Goal: Check status: Check status

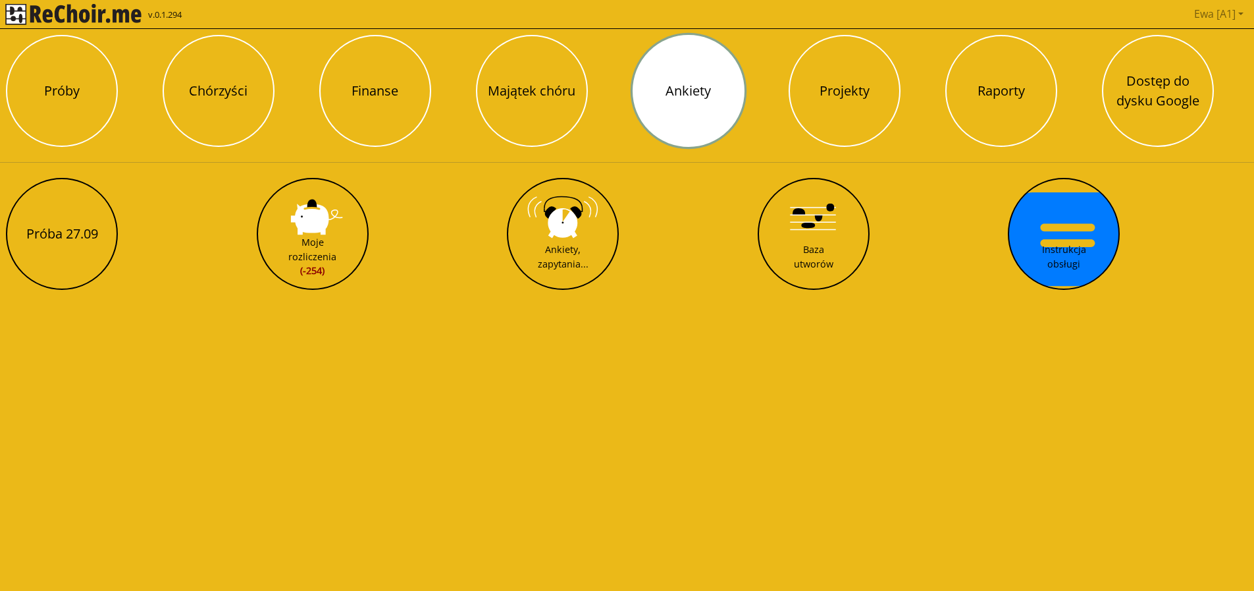
click at [696, 113] on button "Ankiety" at bounding box center [689, 91] width 112 height 112
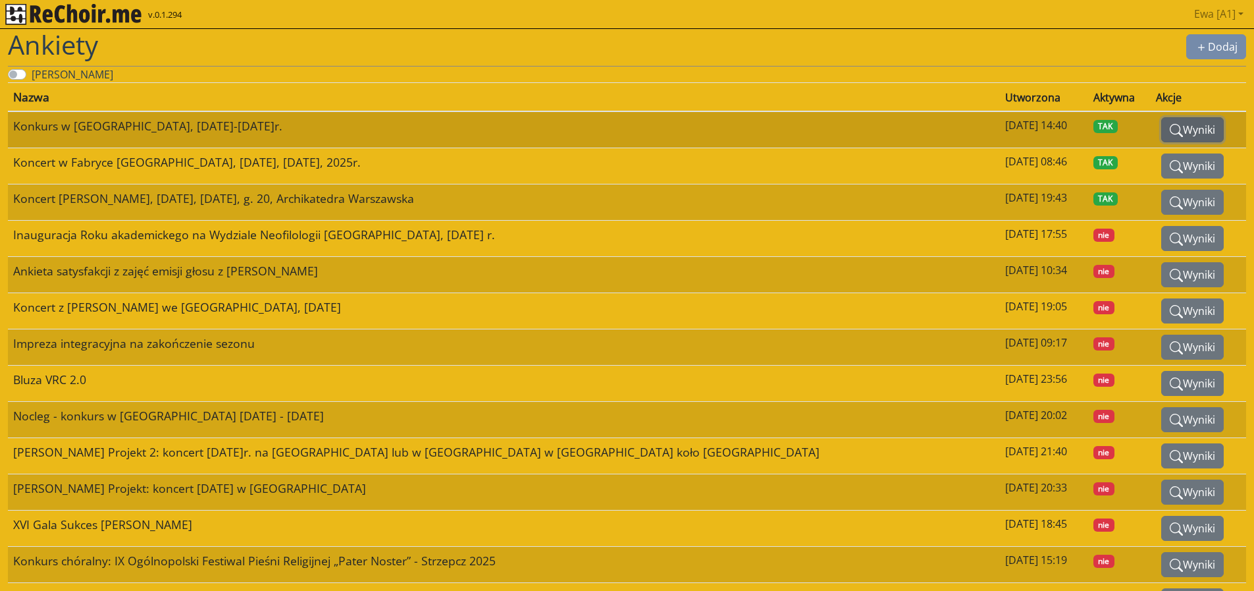
click at [1168, 133] on button "Wyniki" at bounding box center [1193, 129] width 63 height 25
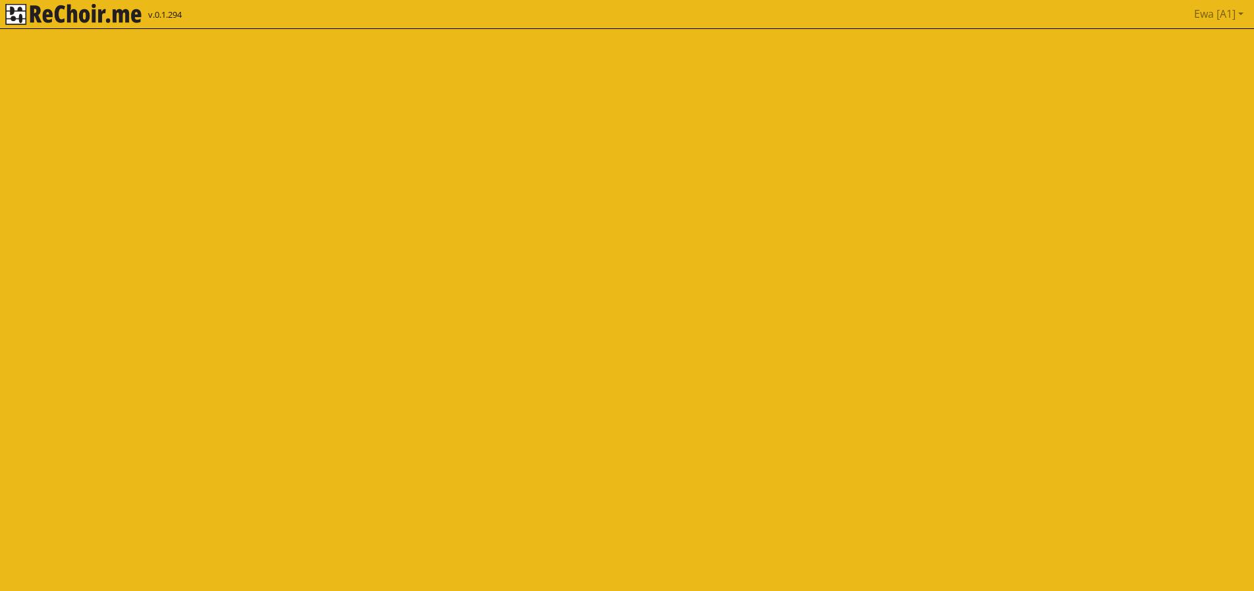
select select
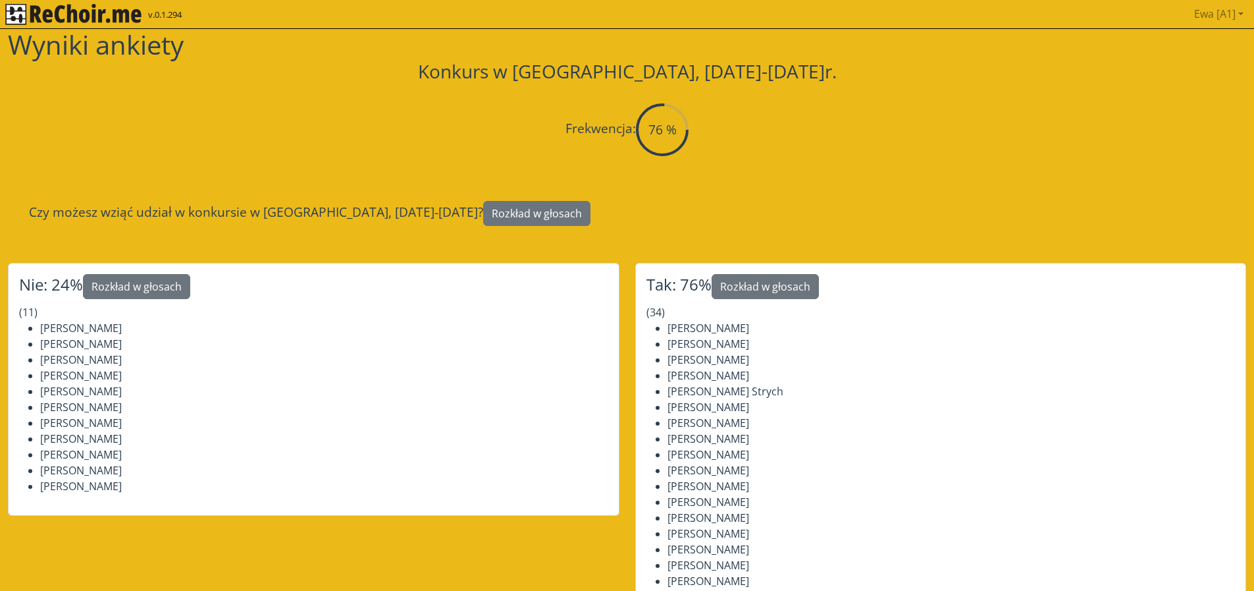
click at [96, 19] on img "rekłajer mi" at bounding box center [73, 14] width 136 height 21
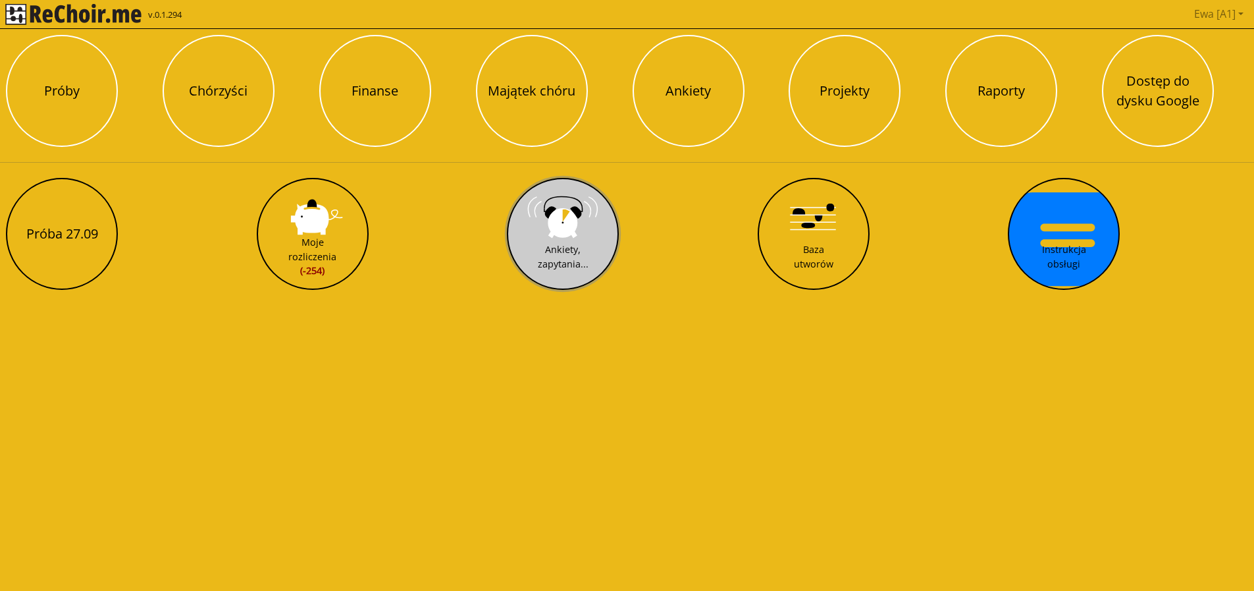
click at [606, 250] on button "Ankiety, zapytania..." at bounding box center [563, 234] width 112 height 112
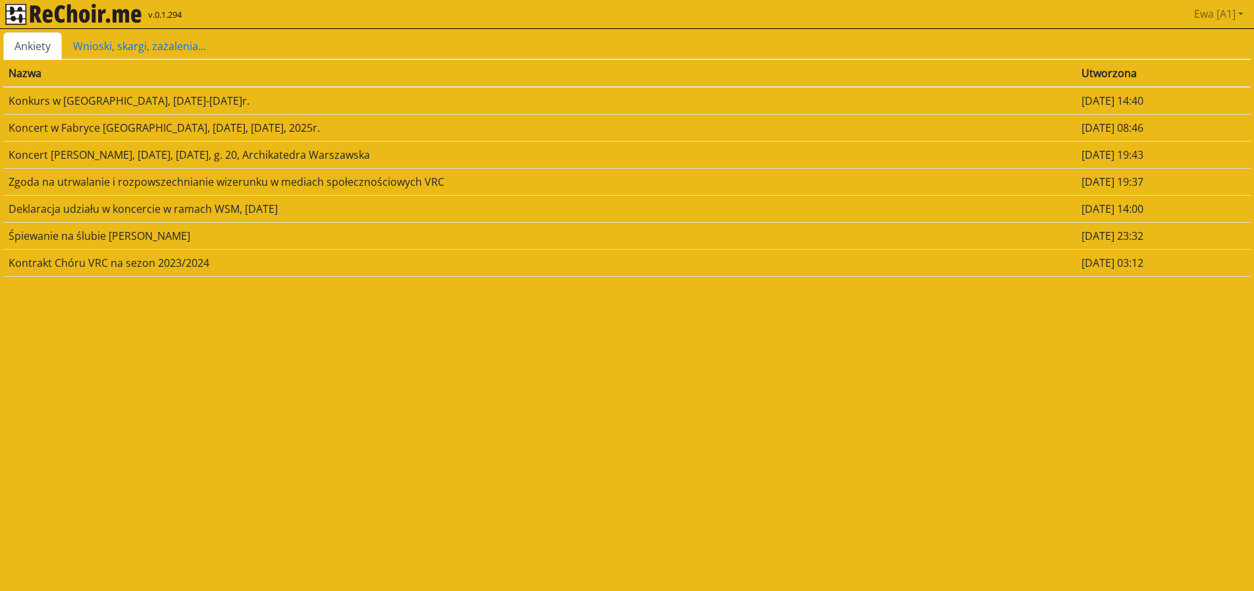
click at [1077, 103] on td "[DATE] 14:40" at bounding box center [1164, 101] width 174 height 28
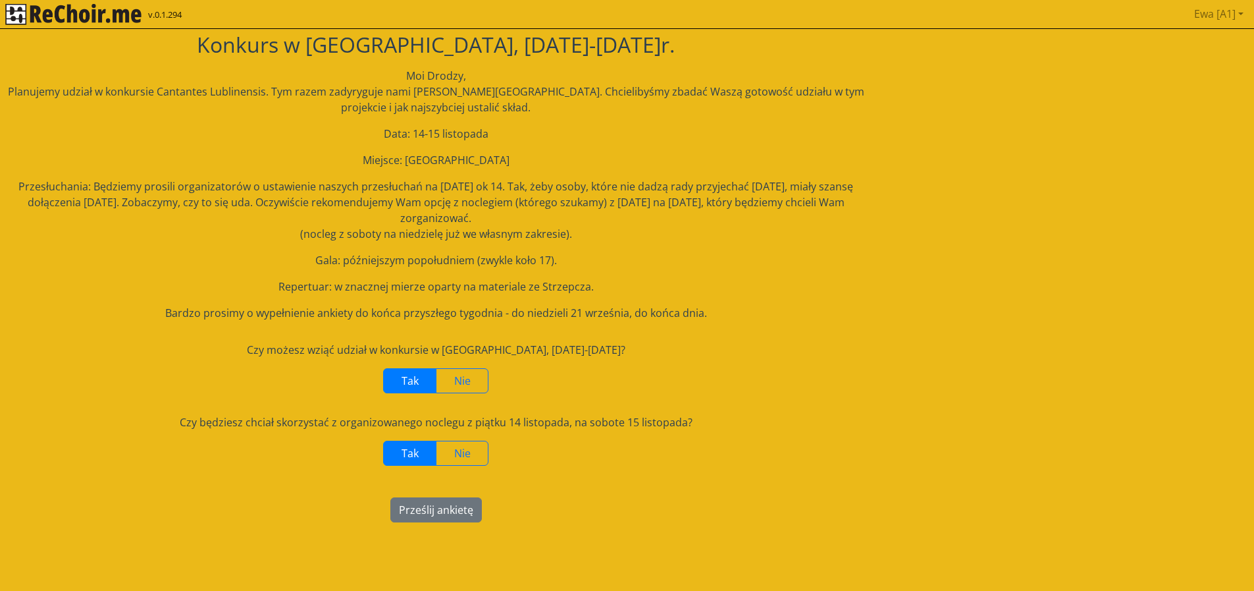
click at [79, 18] on img "rekłajer mi" at bounding box center [73, 14] width 136 height 21
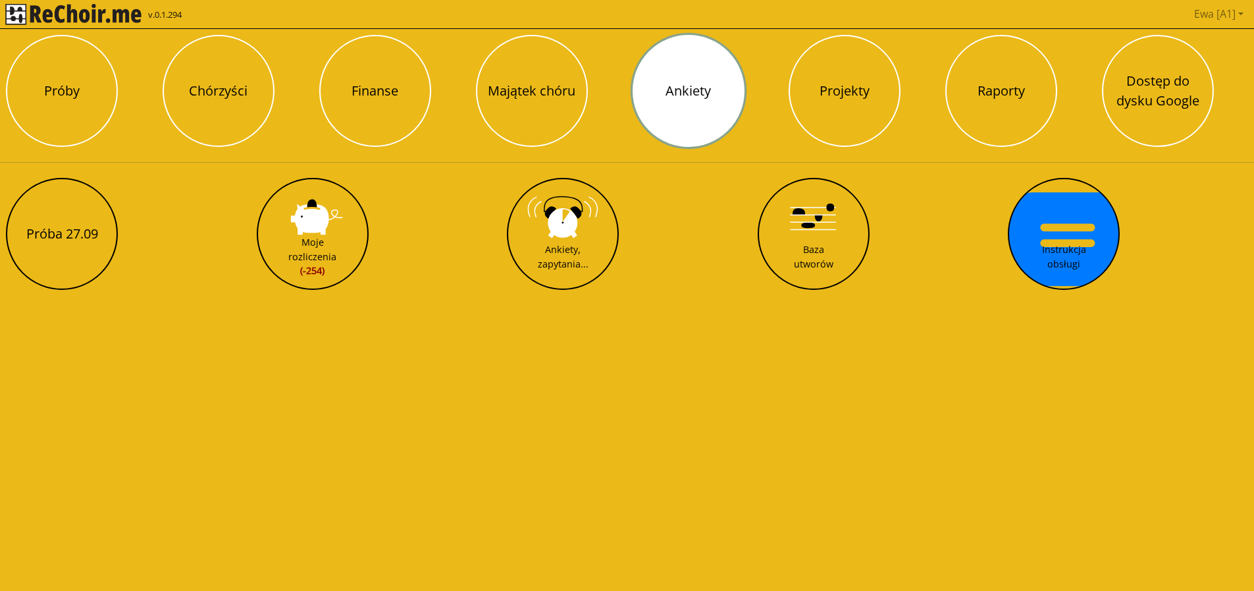
click at [680, 111] on button "Ankiety" at bounding box center [689, 91] width 112 height 112
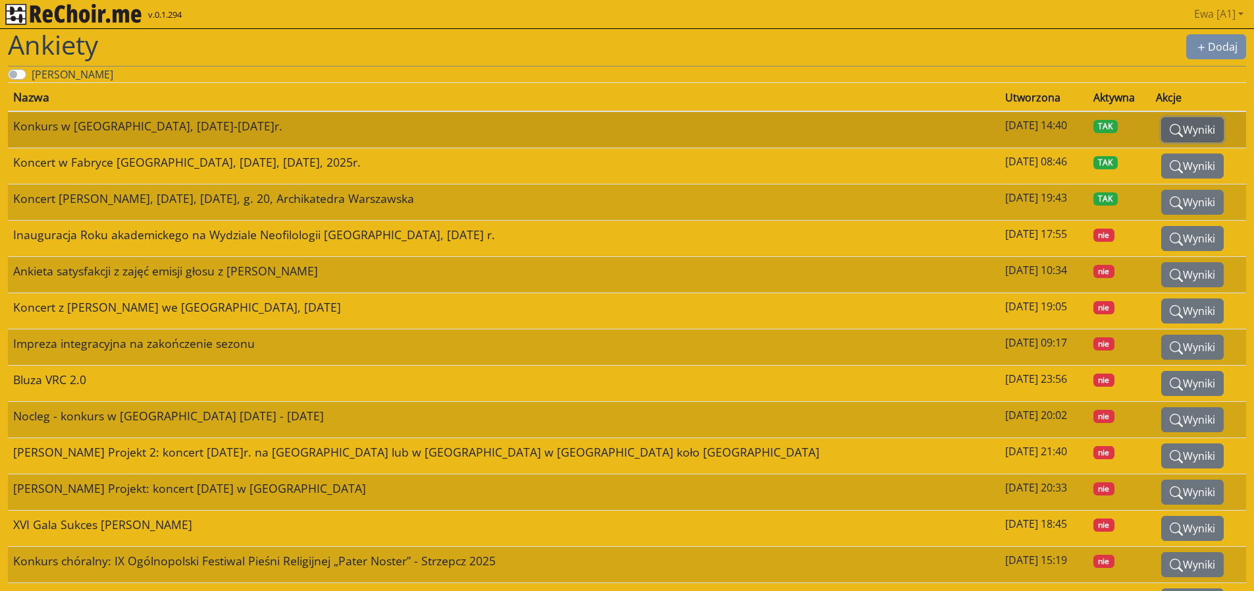
click at [1177, 136] on button "Wyniki" at bounding box center [1193, 129] width 63 height 25
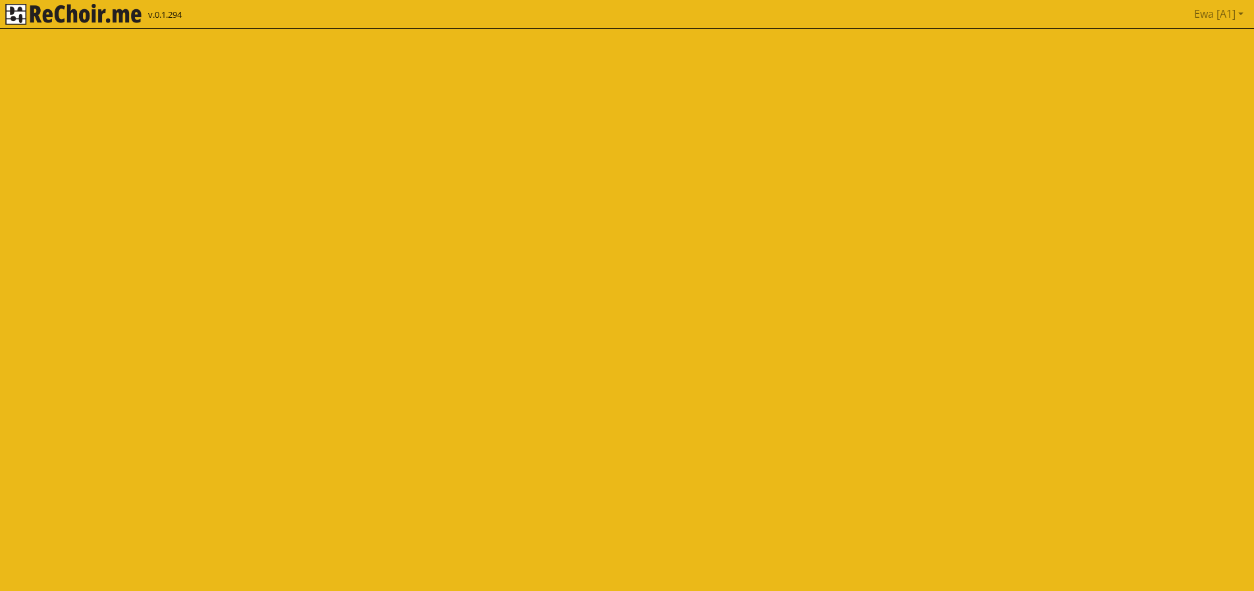
select select
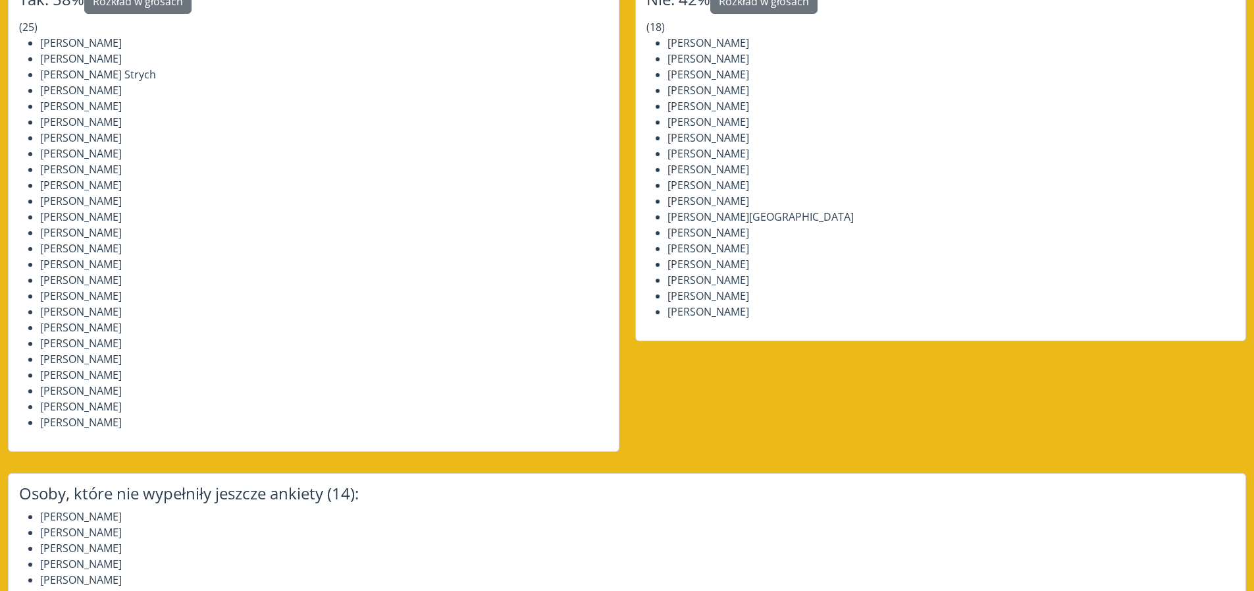
scroll to position [1203, 0]
